Goal: Task Accomplishment & Management: Complete application form

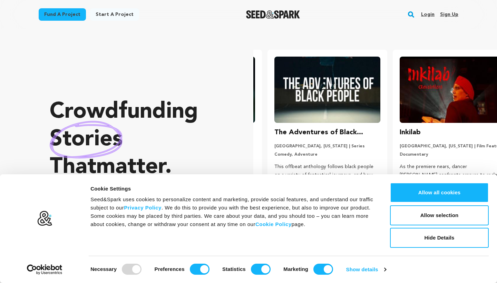
scroll to position [0, 131]
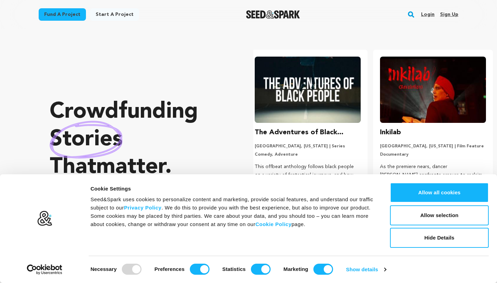
click at [426, 14] on link "Login" at bounding box center [427, 14] width 13 height 11
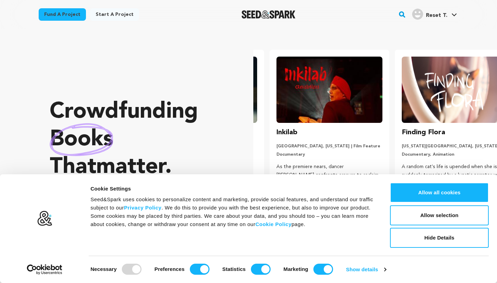
scroll to position [0, 131]
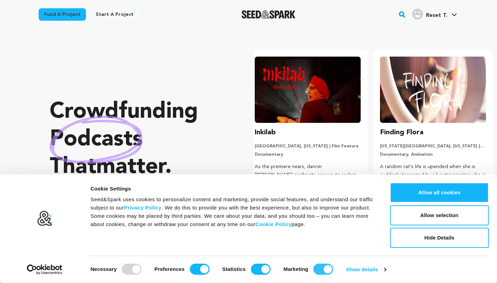
click at [323, 268] on input "Marketing" at bounding box center [323, 269] width 20 height 11
checkbox input "false"
click at [260, 269] on input "Statistics" at bounding box center [261, 269] width 20 height 11
checkbox input "false"
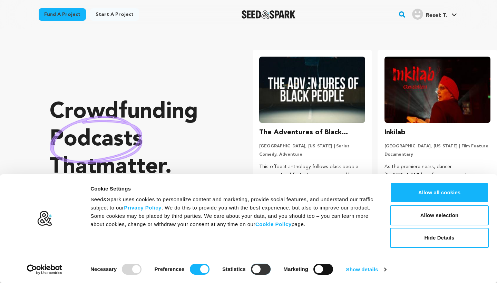
scroll to position [0, 0]
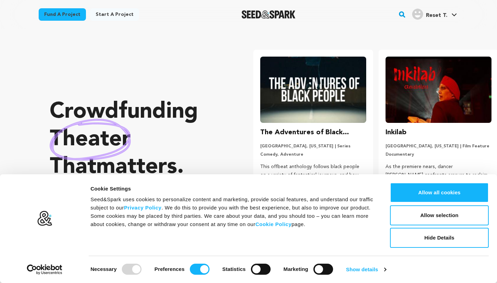
click at [131, 270] on div at bounding box center [132, 269] width 20 height 11
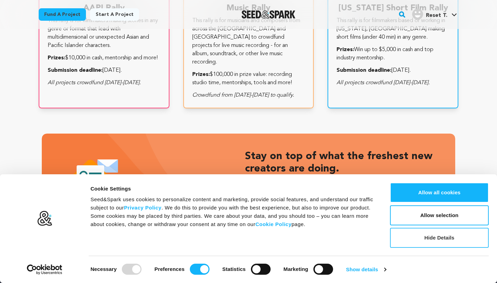
click at [421, 237] on button "Hide Details" at bounding box center [439, 238] width 99 height 20
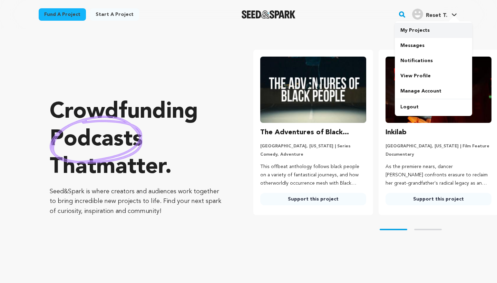
click at [418, 31] on link "My Projects" at bounding box center [433, 30] width 77 height 15
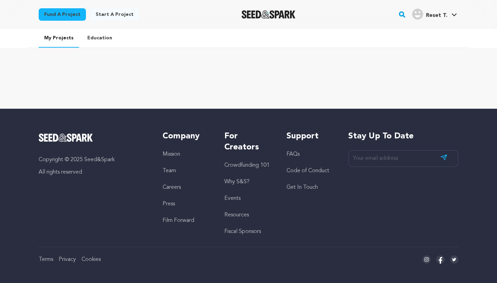
click at [114, 14] on link "Start a project" at bounding box center [114, 14] width 49 height 12
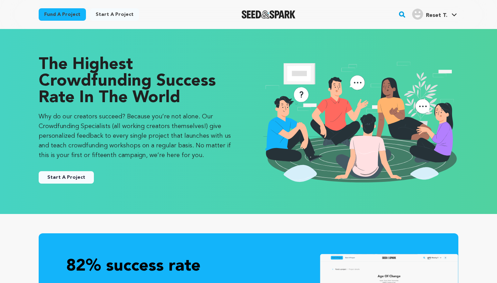
click at [58, 178] on button "Start A Project" at bounding box center [66, 177] width 55 height 12
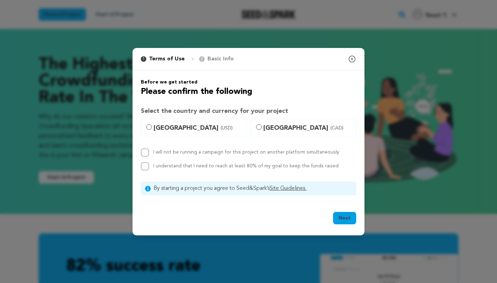
click at [150, 126] on input "United States (USD)" at bounding box center [149, 127] width 6 height 6
radio input "true"
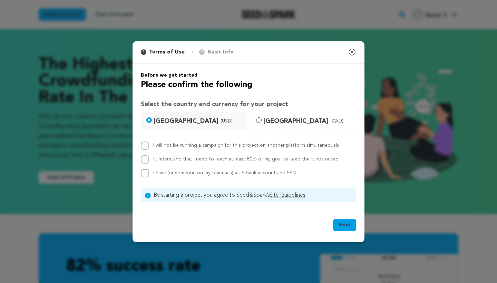
click at [145, 145] on input "I will not be running a campaign for this project on another platform simultane…" at bounding box center [145, 146] width 8 height 8
checkbox input "true"
click at [146, 160] on input "I understand that I need to reach at least 80% of my goal to keep the funds rai…" at bounding box center [145, 159] width 8 height 8
checkbox input "true"
click at [146, 174] on input "I have (or someone on my team has) a US bank account and SSN" at bounding box center [145, 173] width 8 height 8
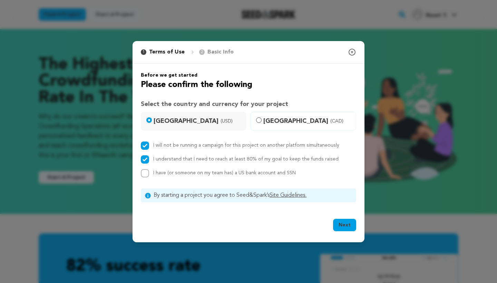
checkbox input "true"
click at [344, 225] on button "Next" at bounding box center [344, 225] width 23 height 12
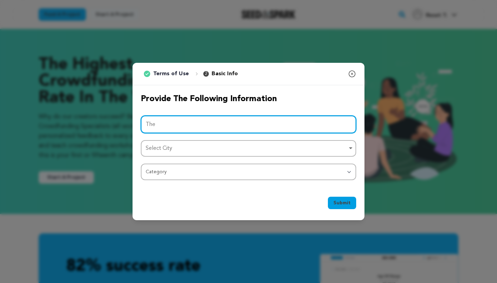
type input "The"
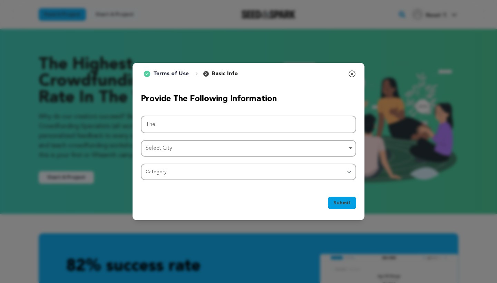
click at [353, 75] on icon "button" at bounding box center [352, 74] width 8 height 8
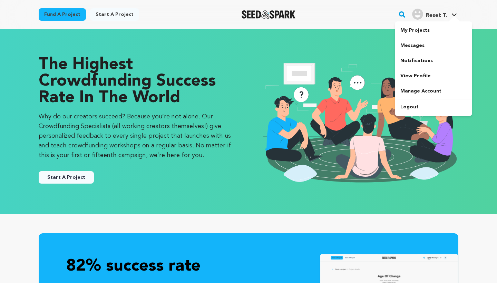
click at [448, 11] on link "Reset T. Reset T." at bounding box center [435, 13] width 48 height 12
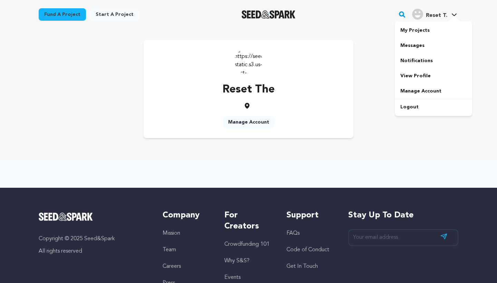
click at [443, 18] on span "Reset T." at bounding box center [436, 16] width 21 height 6
click at [414, 76] on link "View Profile" at bounding box center [433, 75] width 77 height 15
click at [416, 32] on link "My Projects" at bounding box center [433, 30] width 77 height 15
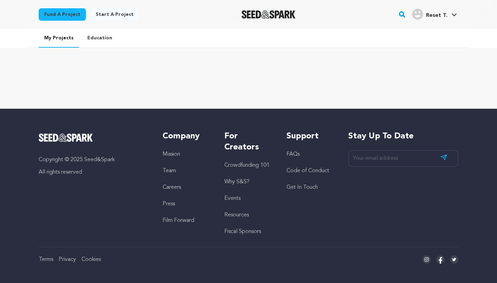
click at [116, 14] on link "Start a project" at bounding box center [114, 14] width 49 height 12
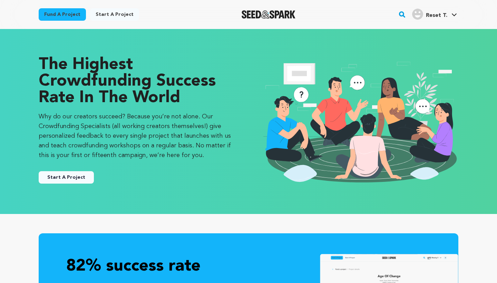
click at [79, 180] on button "Start A Project" at bounding box center [66, 177] width 55 height 12
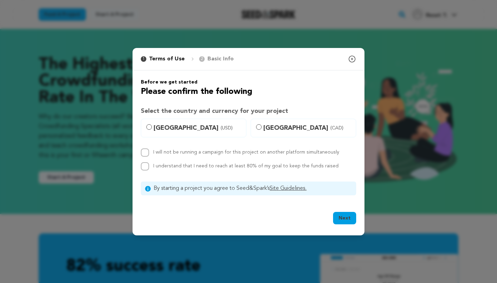
click at [149, 129] on input "[GEOGRAPHIC_DATA] (USD)" at bounding box center [149, 127] width 6 height 6
radio input "true"
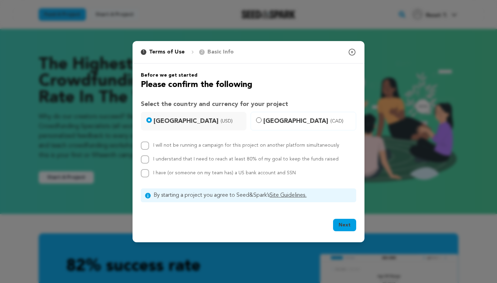
click at [144, 146] on input "I will not be running a campaign for this project on another platform simultane…" at bounding box center [145, 146] width 8 height 8
checkbox input "true"
click at [146, 160] on input "I understand that I need to reach at least 80% of my goal to keep the funds rai…" at bounding box center [145, 159] width 8 height 8
checkbox input "true"
click at [146, 172] on input "I have (or someone on my team has) a US bank account and SSN" at bounding box center [145, 173] width 8 height 8
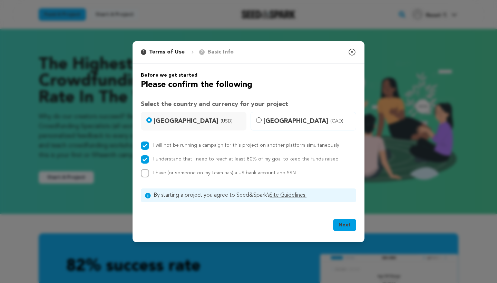
checkbox input "true"
click at [349, 224] on button "Next" at bounding box center [344, 225] width 23 height 12
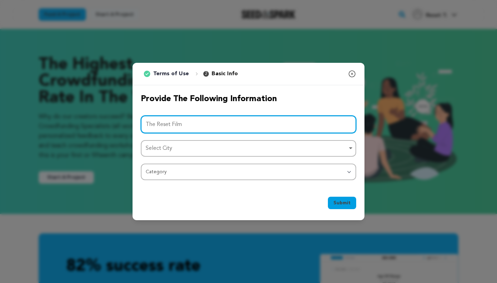
click at [177, 150] on div "Select City Remove item" at bounding box center [247, 149] width 202 height 10
type input "The Reset Film"
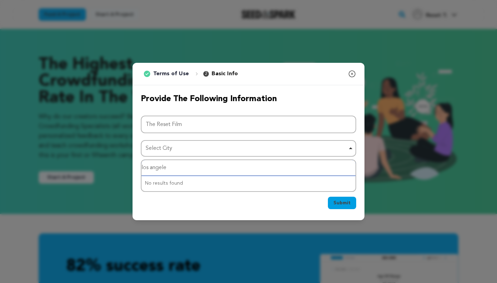
type input "[GEOGRAPHIC_DATA]"
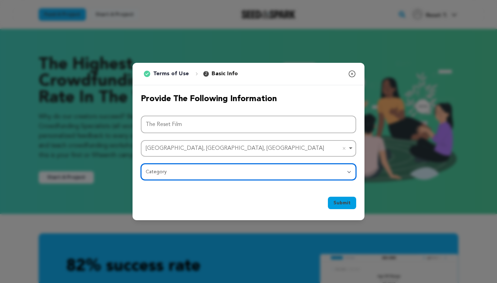
select select "382"
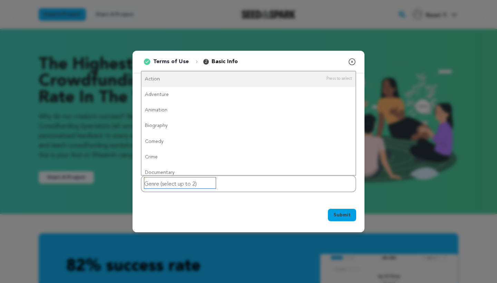
click at [197, 185] on input "Genre (select up to 2)" at bounding box center [179, 182] width 71 height 11
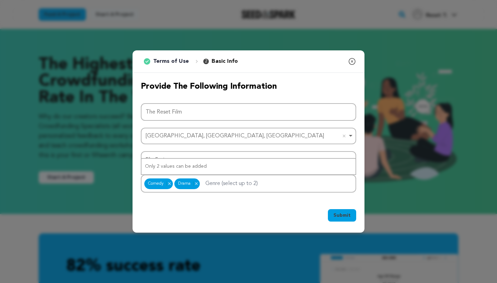
click at [344, 216] on span "Submit" at bounding box center [341, 215] width 17 height 7
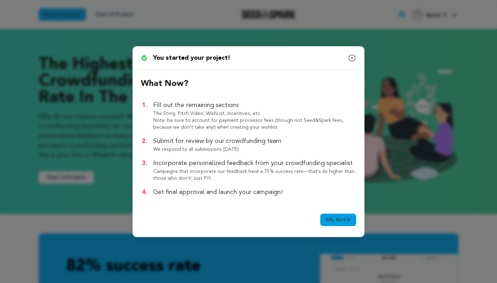
click at [345, 224] on link "Ok, Got it" at bounding box center [338, 220] width 36 height 12
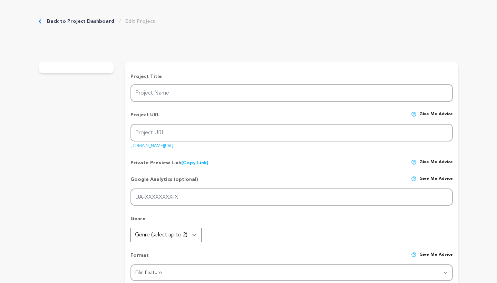
type input "The Reset Film"
type input "the-reset-film"
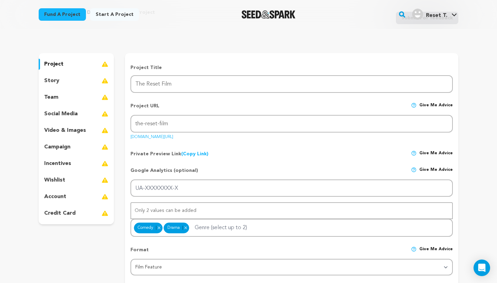
scroll to position [40, 0]
